Goal: Task Accomplishment & Management: Use online tool/utility

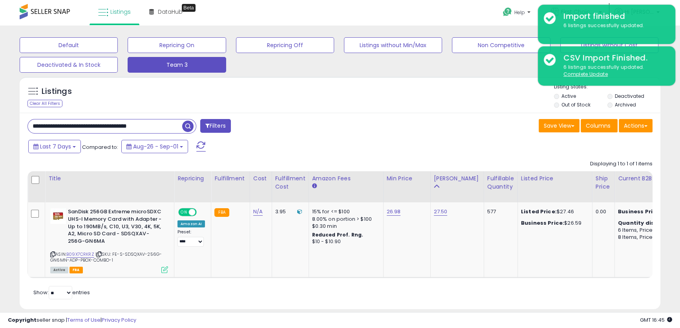
click at [161, 126] on input "**********" at bounding box center [105, 126] width 154 height 14
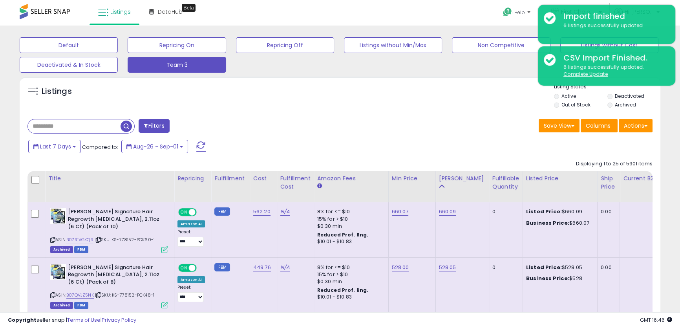
drag, startPoint x: 378, startPoint y: 147, endPoint x: 359, endPoint y: 123, distance: 30.4
click at [628, 128] on button "Actions" at bounding box center [636, 125] width 34 height 13
click at [340, 126] on div "Save View Save As New View Update Current View Columns Actions Import Export Vi…" at bounding box center [499, 126] width 318 height 15
click at [380, 122] on div "Save View Save As New View Update Current View Columns Actions Import Export Vi…" at bounding box center [499, 126] width 318 height 15
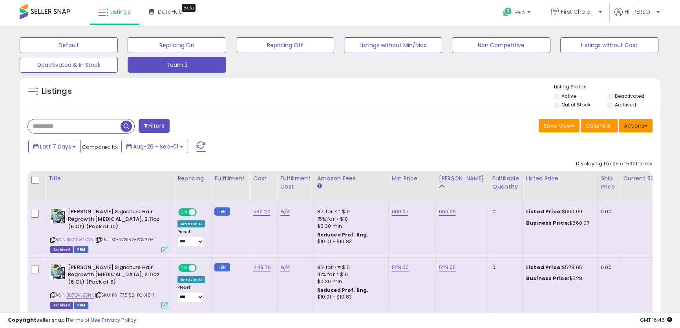
click at [641, 126] on button "Actions" at bounding box center [636, 125] width 34 height 13
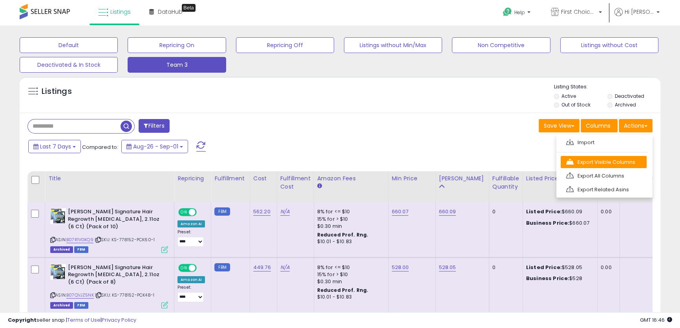
click at [594, 165] on link "Export Visible Columns" at bounding box center [604, 162] width 86 height 12
